Goal: Task Accomplishment & Management: Manage account settings

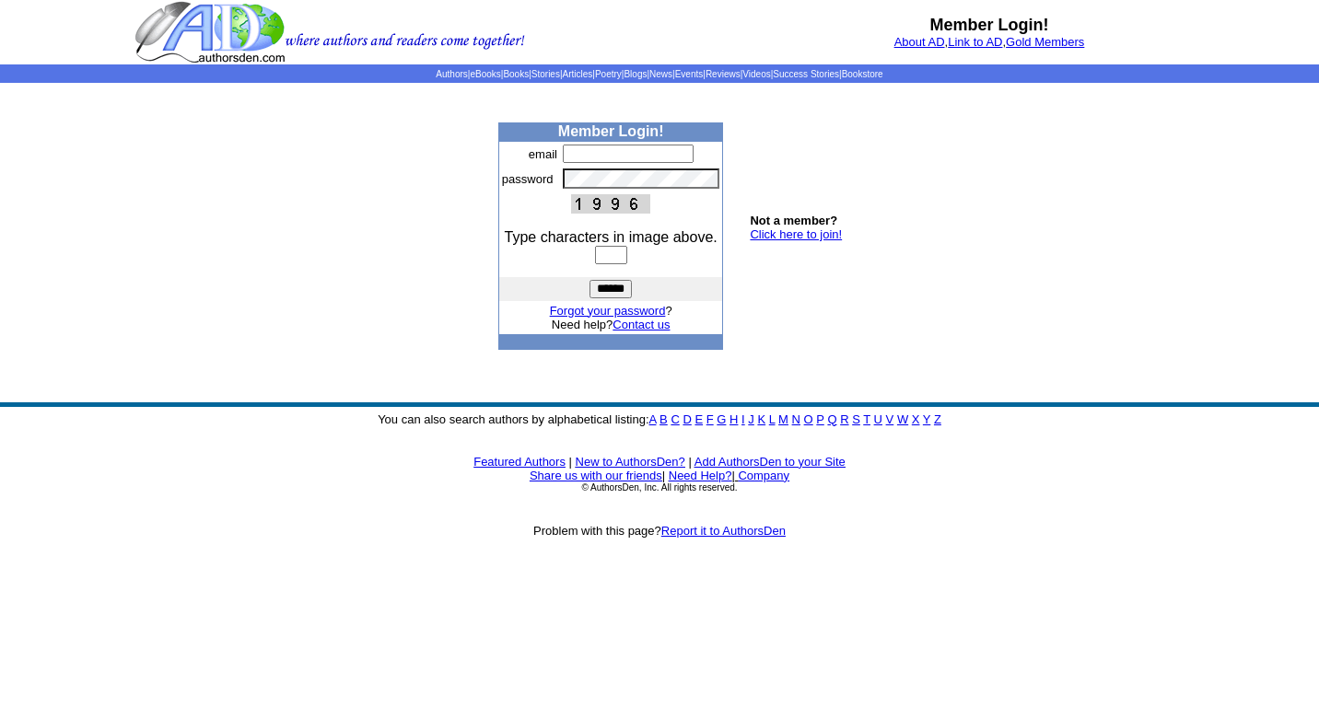
type input "**********"
click at [613, 255] on input "text" at bounding box center [611, 255] width 32 height 18
type input "****"
click at [589, 280] on input "******" at bounding box center [610, 289] width 42 height 18
